Goal: Use online tool/utility: Use online tool/utility

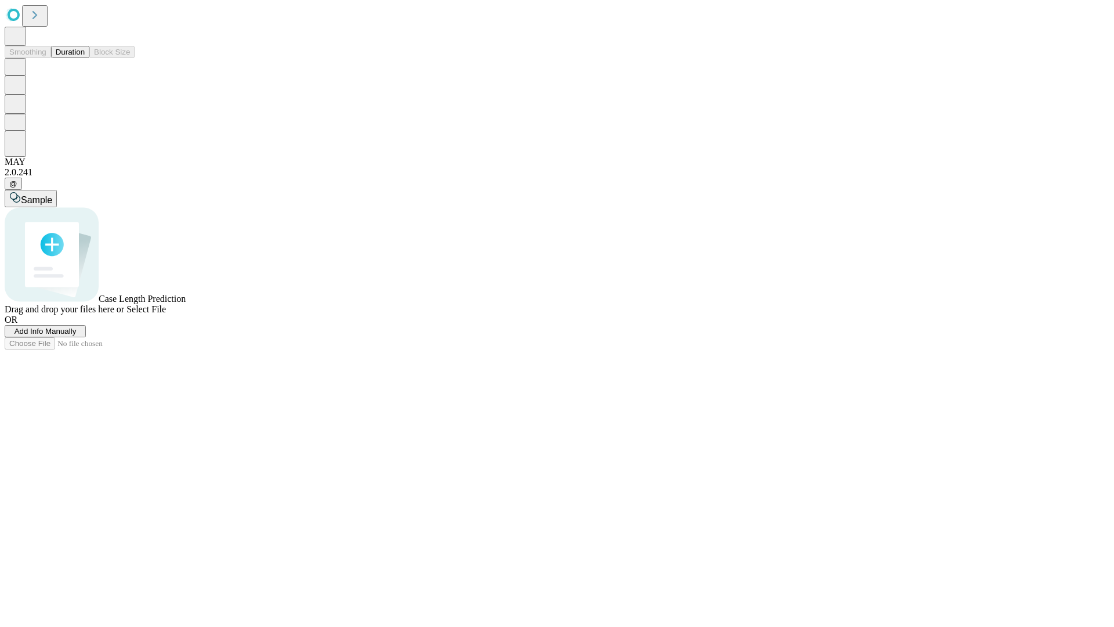
click at [77, 335] on span "Add Info Manually" at bounding box center [46, 331] width 62 height 9
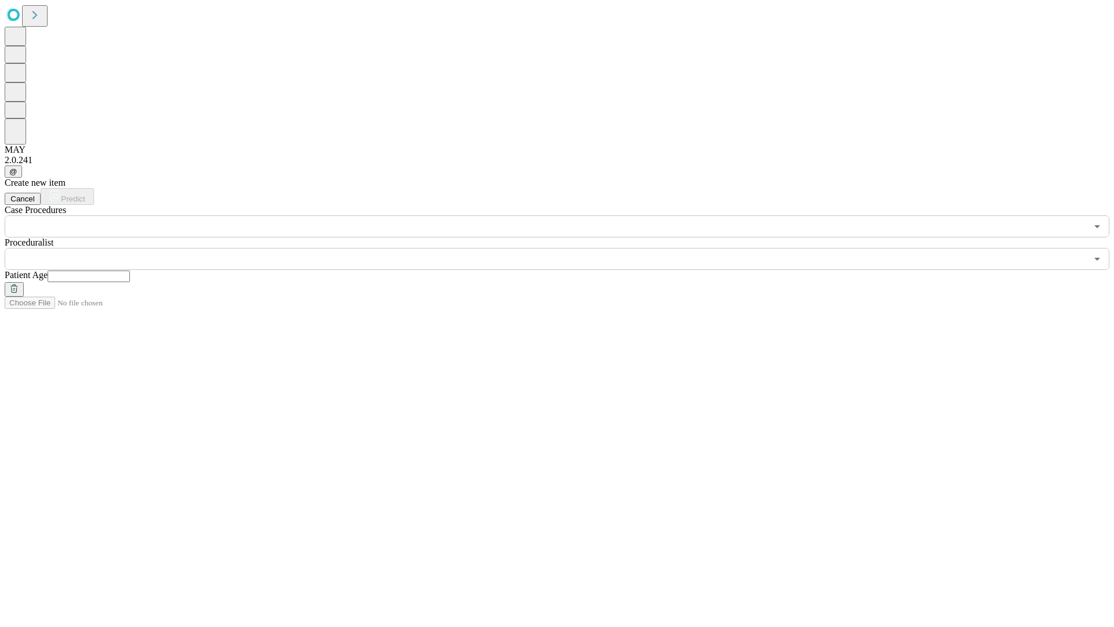
click at [130, 270] on input "text" at bounding box center [89, 276] width 82 height 12
type input "**"
click at [565, 248] on input "text" at bounding box center [546, 259] width 1082 height 22
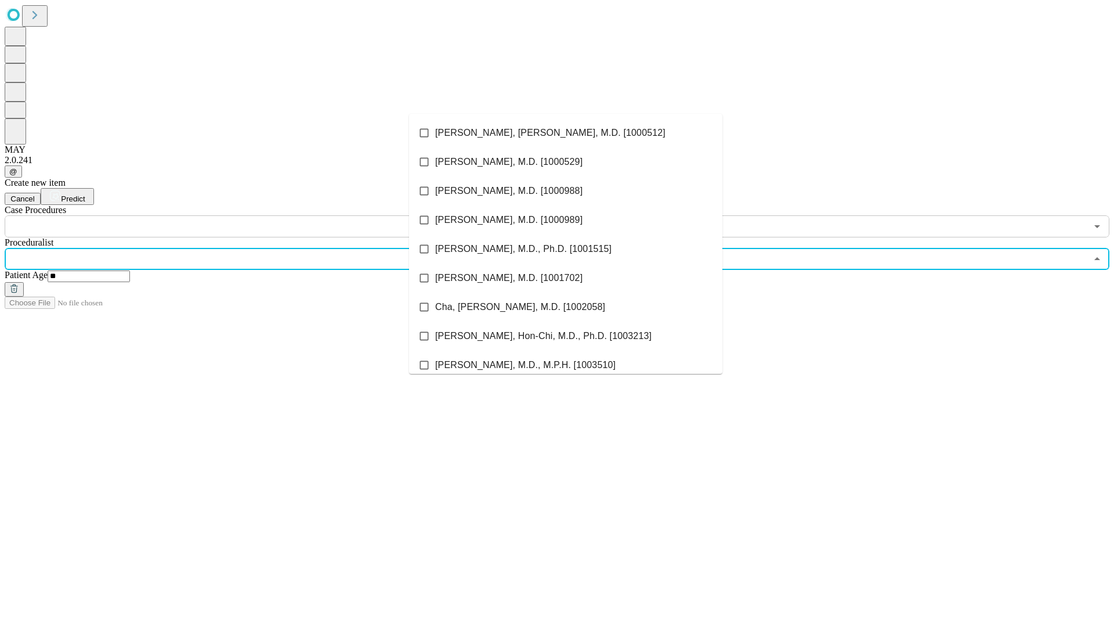
click at [566, 133] on li "[PERSON_NAME], [PERSON_NAME], M.D. [1000512]" at bounding box center [565, 132] width 313 height 29
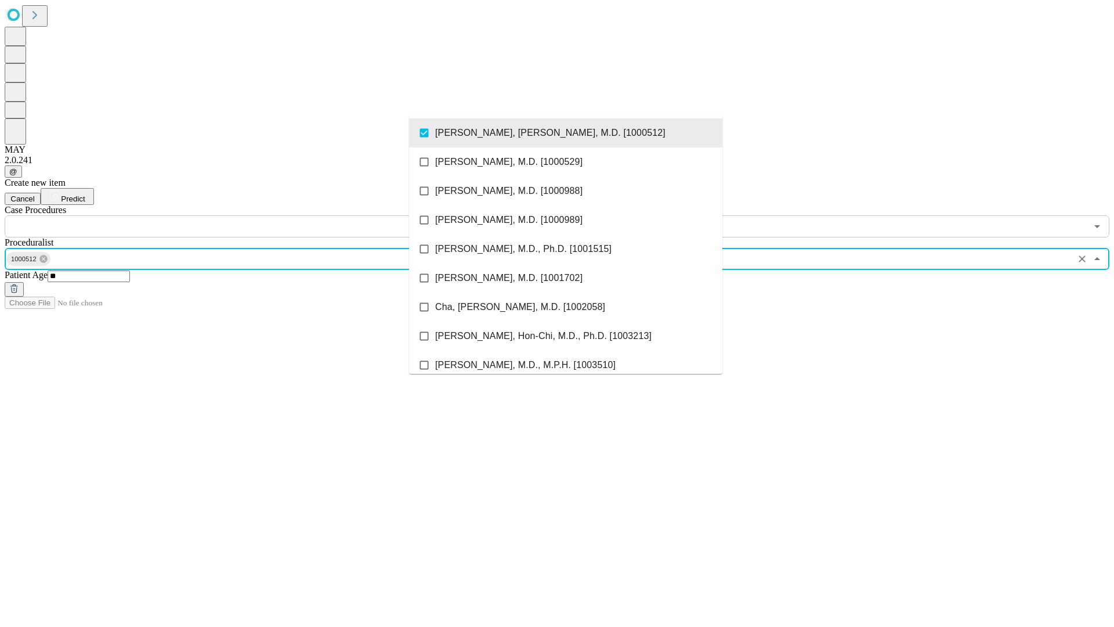
click at [244, 215] on input "text" at bounding box center [546, 226] width 1082 height 22
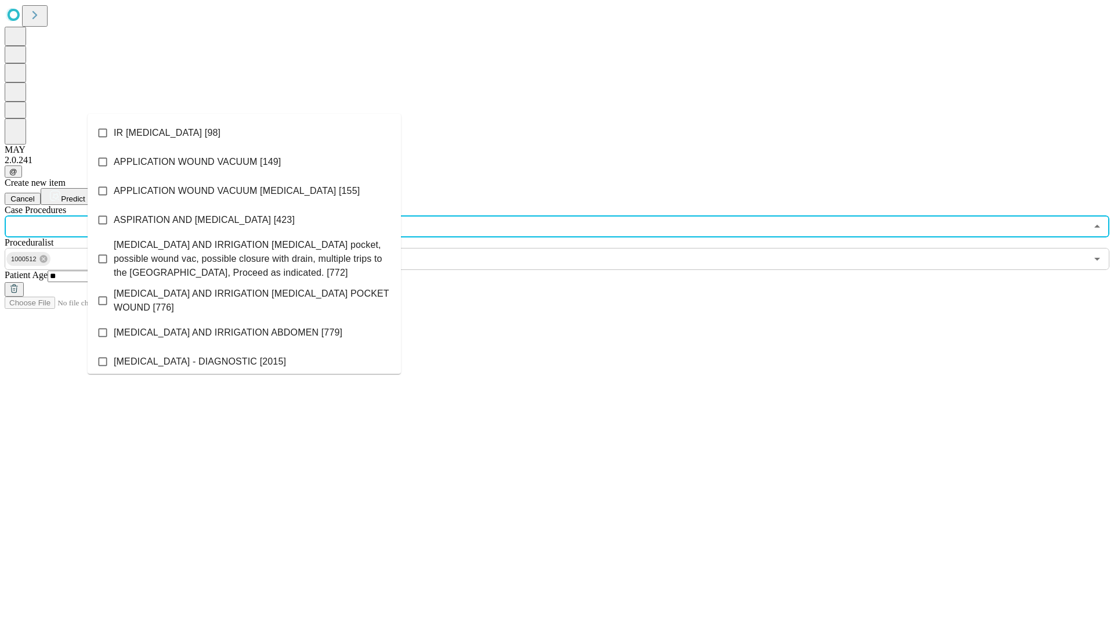
click at [244, 133] on li "IR [MEDICAL_DATA] [98]" at bounding box center [244, 132] width 313 height 29
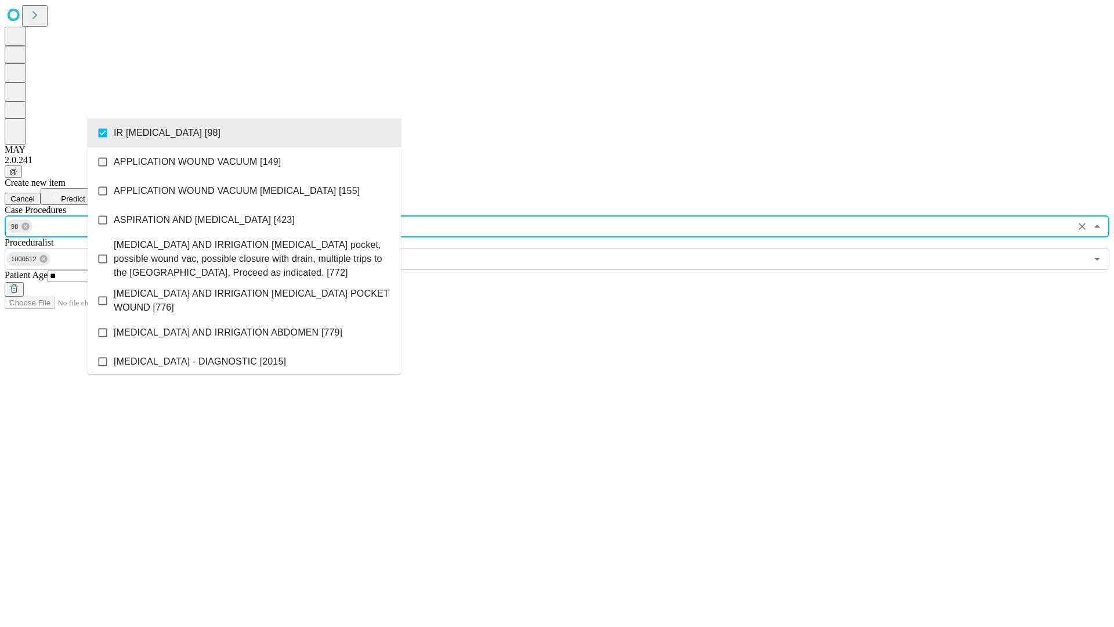
click at [85, 194] on span "Predict" at bounding box center [73, 198] width 24 height 9
